Goal: Find contact information: Find contact information

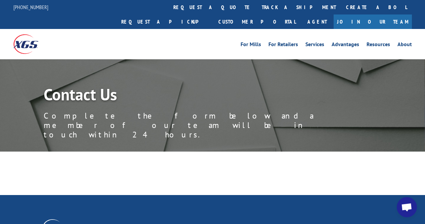
scroll to position [135, 0]
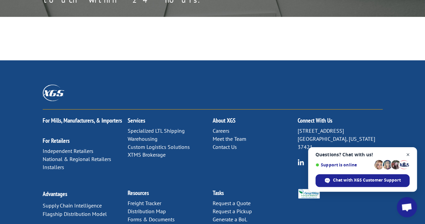
click at [409, 153] on span "Close chat" at bounding box center [408, 154] width 8 height 8
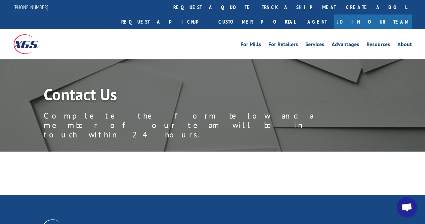
scroll to position [164, 0]
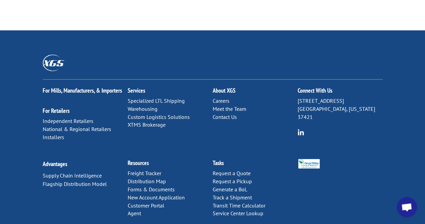
drag, startPoint x: 348, startPoint y: 69, endPoint x: 295, endPoint y: 67, distance: 52.8
click at [295, 79] on div "For [PERSON_NAME], Manufacturers, & Importers For Retailers Independent Retaile…" at bounding box center [213, 115] width 340 height 72
click at [335, 81] on div "Connect With Us [STREET_ADDRESS][US_STATE]" at bounding box center [340, 108] width 85 height 58
drag, startPoint x: 347, startPoint y: 67, endPoint x: 298, endPoint y: 69, distance: 49.5
click at [298, 97] on p "[STREET_ADDRESS][US_STATE]" at bounding box center [340, 109] width 85 height 24
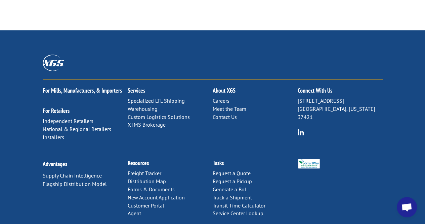
copy p "[STREET_ADDRESS]"
click at [309, 97] on p "[STREET_ADDRESS][US_STATE]" at bounding box center [340, 109] width 85 height 24
copy p "Chattanooga"
click at [363, 97] on p "[STREET_ADDRESS][US_STATE]" at bounding box center [340, 109] width 85 height 24
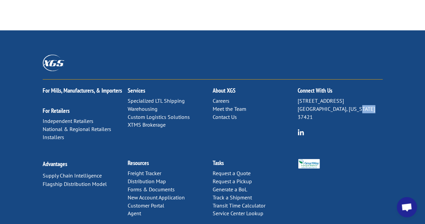
click at [363, 97] on p "[STREET_ADDRESS][US_STATE]" at bounding box center [340, 109] width 85 height 24
copy p "37421"
click at [267, 114] on div "For [PERSON_NAME], Manufacturers, & Importers For Retailers Independent Retaile…" at bounding box center [213, 115] width 340 height 72
